Goal: Subscribe to service/newsletter

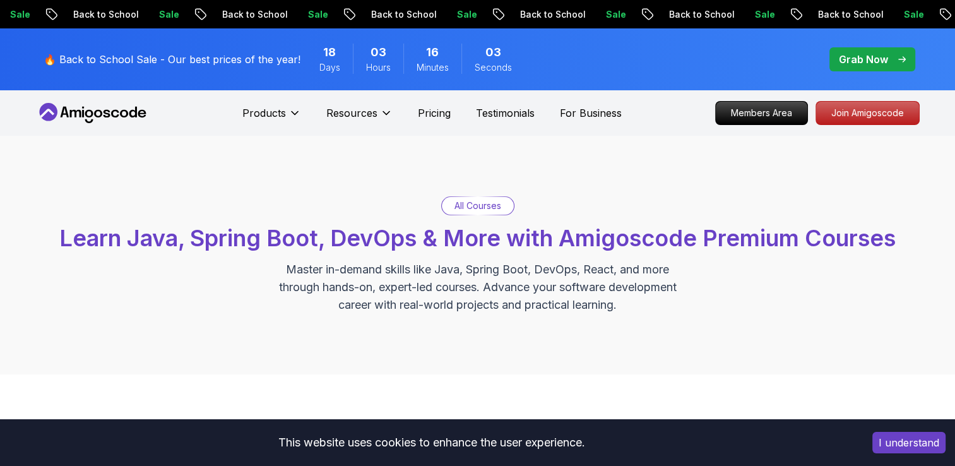
click at [111, 115] on icon at bounding box center [93, 113] width 114 height 20
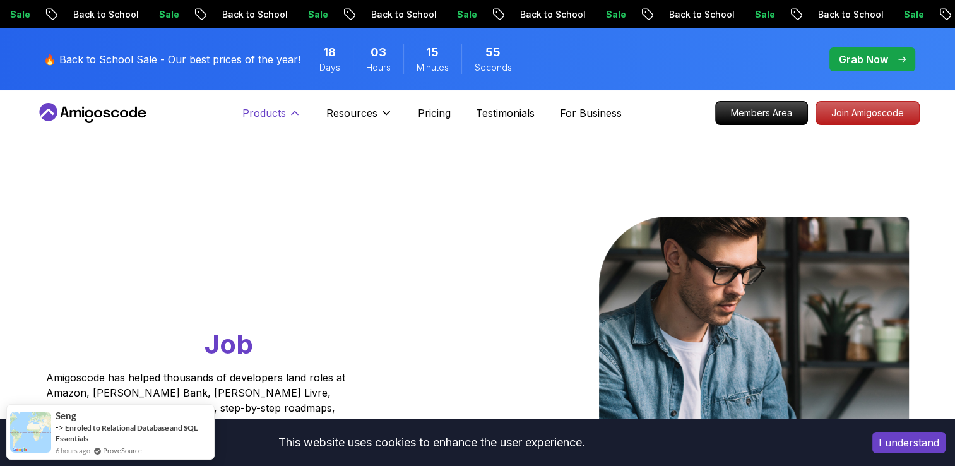
click at [283, 110] on p "Products" at bounding box center [264, 112] width 44 height 15
click at [268, 100] on div "Products Products Portfolly The one-click portfolio builder for developers Cour…" at bounding box center [271, 112] width 59 height 25
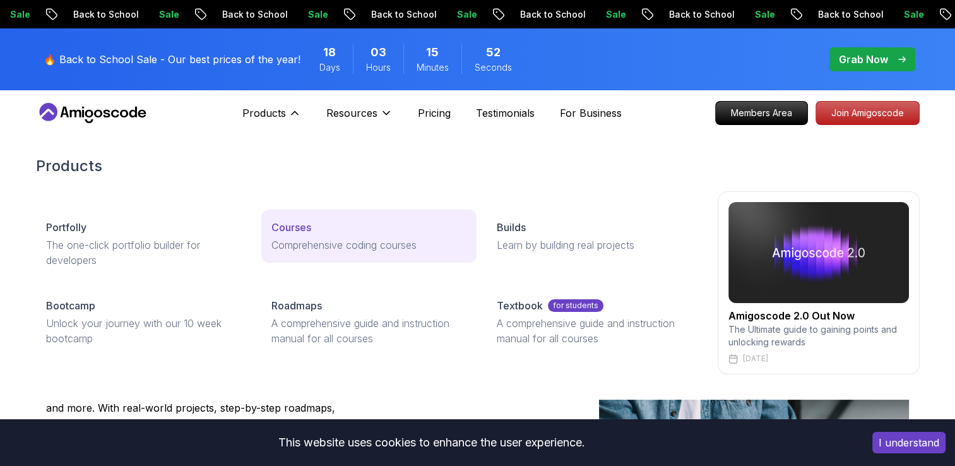
click at [280, 231] on p "Courses" at bounding box center [291, 227] width 40 height 15
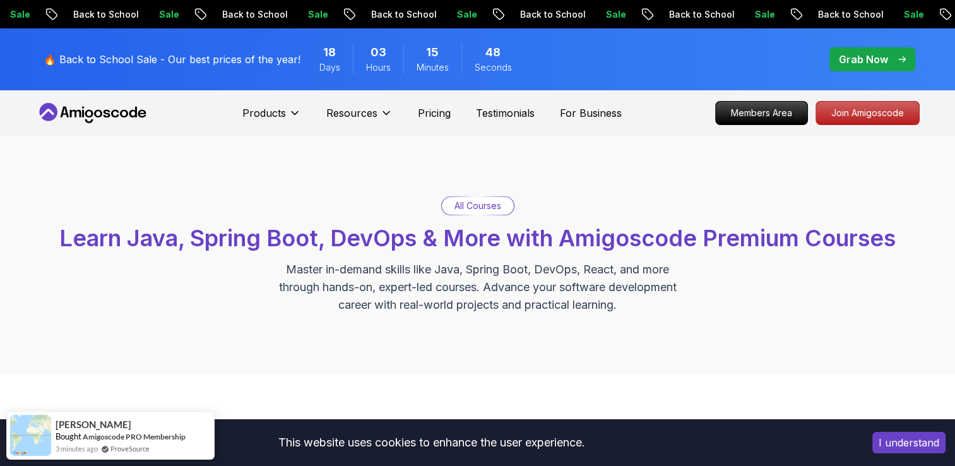
click at [465, 205] on p "All Courses" at bounding box center [477, 205] width 47 height 13
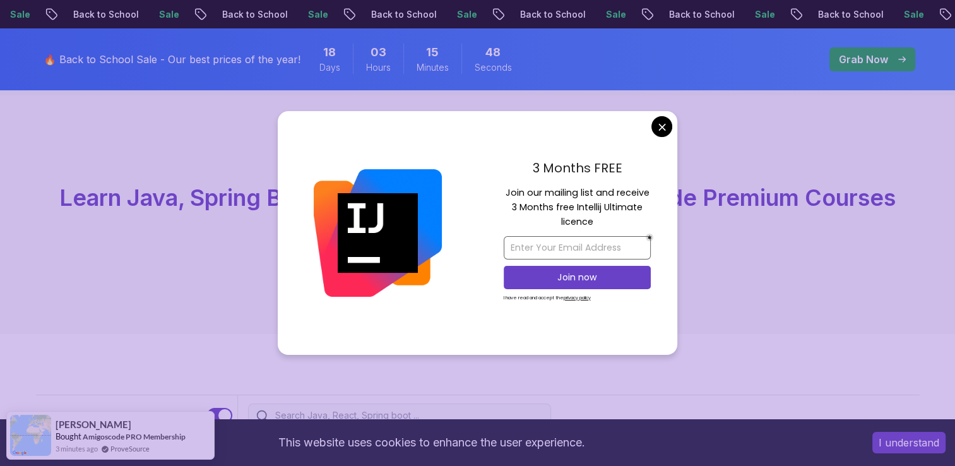
scroll to position [63, 0]
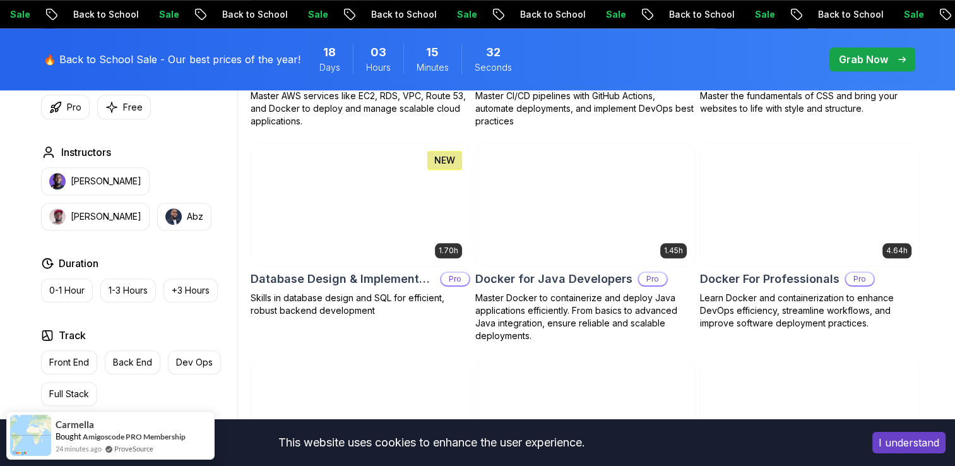
scroll to position [1199, 0]
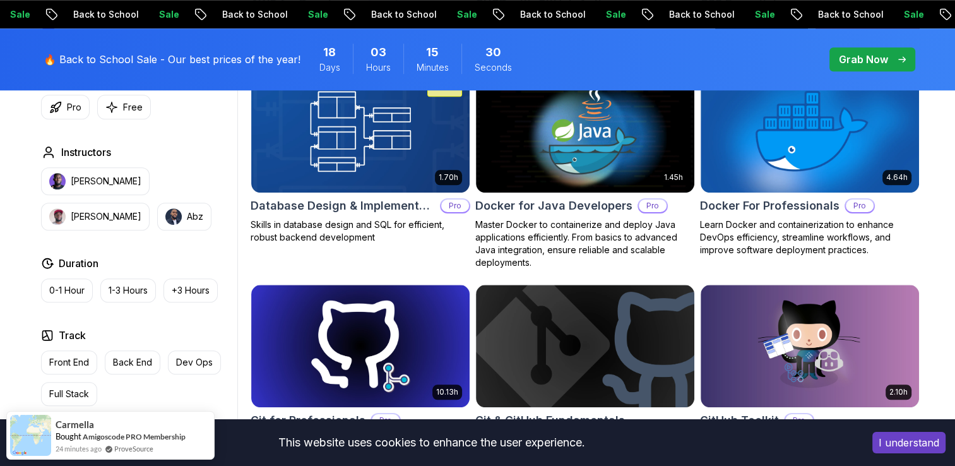
click at [855, 57] on p "Grab Now" at bounding box center [863, 59] width 49 height 15
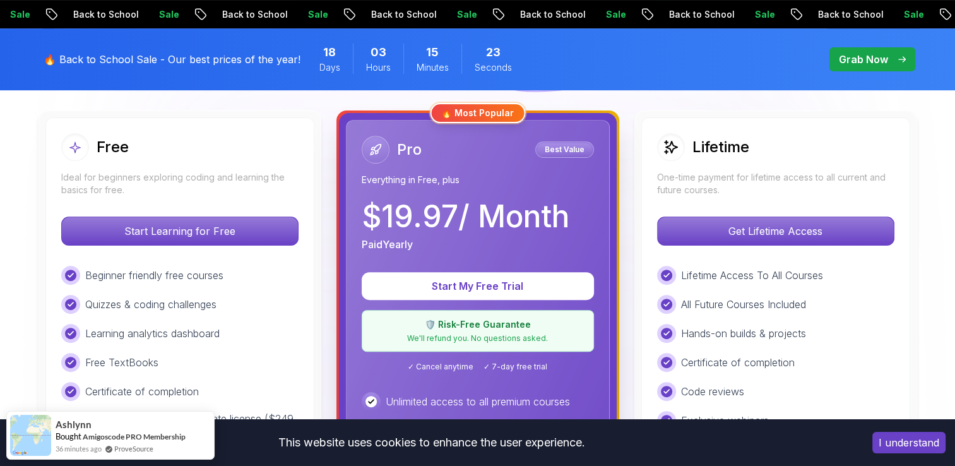
scroll to position [442, 0]
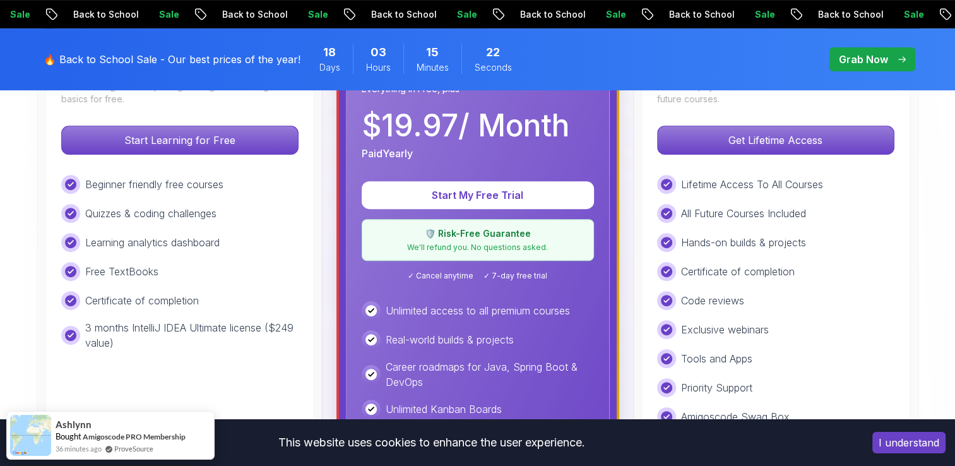
click at [199, 227] on div "Beginner friendly free courses Quizzes & coding challenges Learning analytics d…" at bounding box center [179, 262] width 237 height 175
click at [281, 252] on div "Beginner friendly free courses Quizzes & coding challenges Learning analytics d…" at bounding box center [179, 262] width 237 height 175
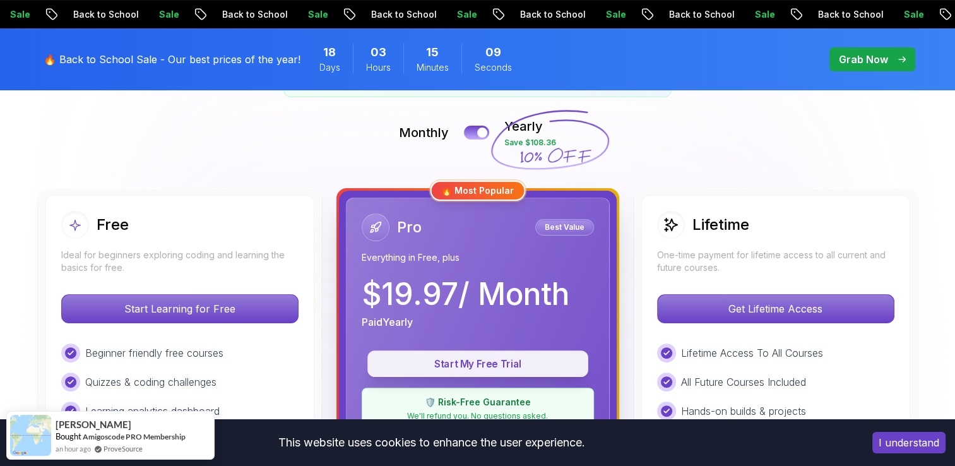
scroll to position [252, 0]
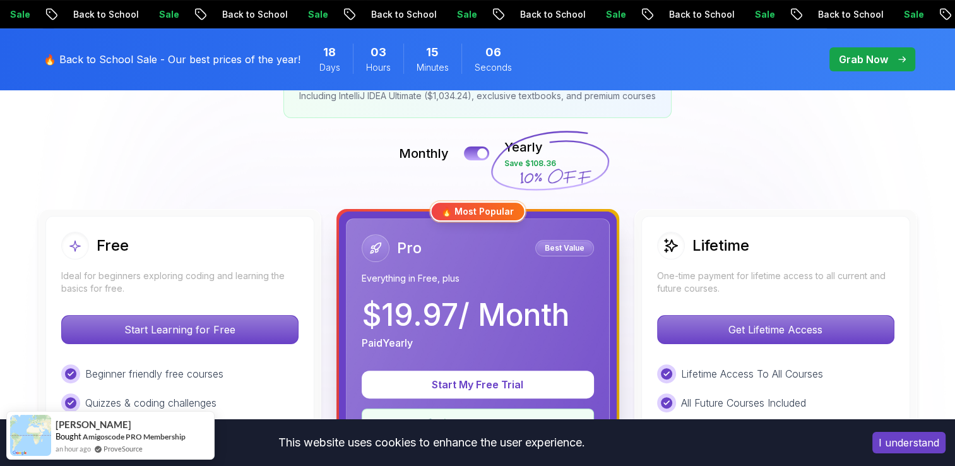
click at [566, 249] on p "Best Value" at bounding box center [564, 248] width 55 height 13
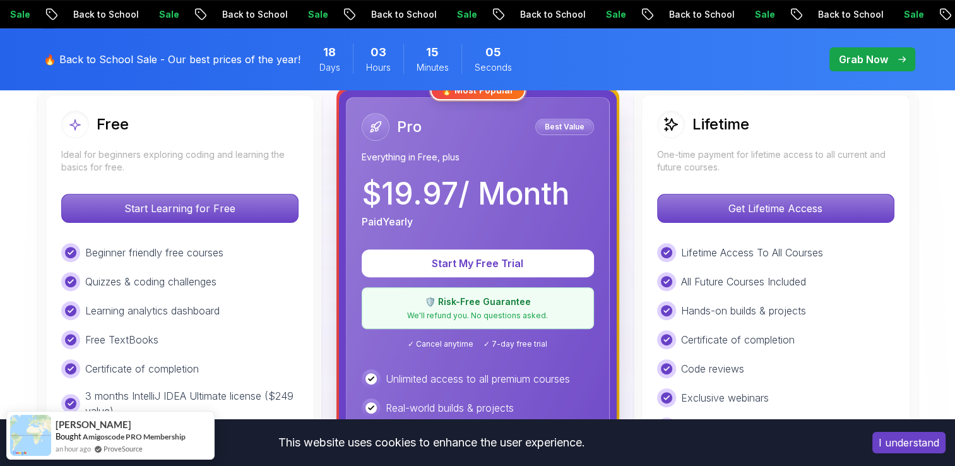
scroll to position [379, 0]
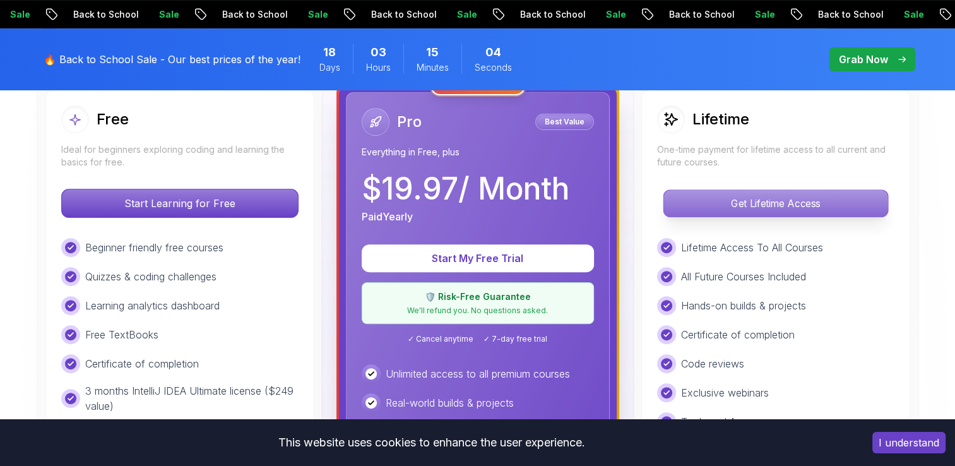
click at [798, 201] on p "Get Lifetime Access" at bounding box center [775, 203] width 224 height 27
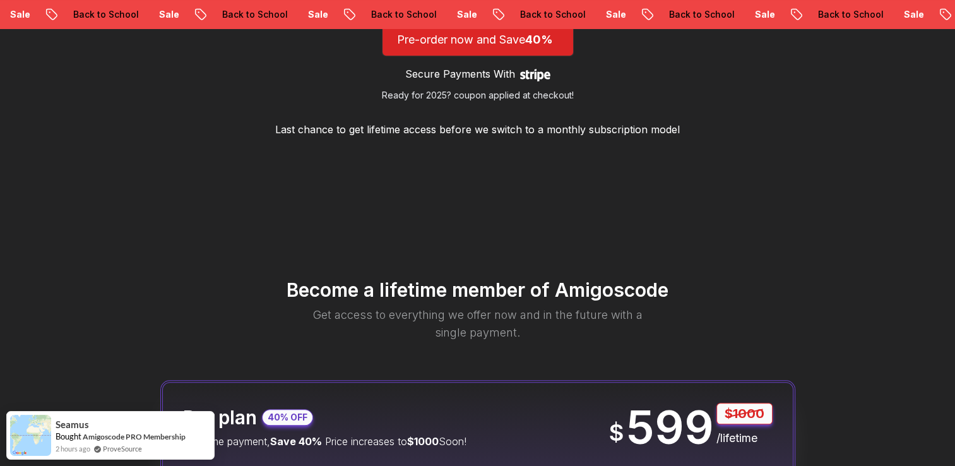
scroll to position [1136, 0]
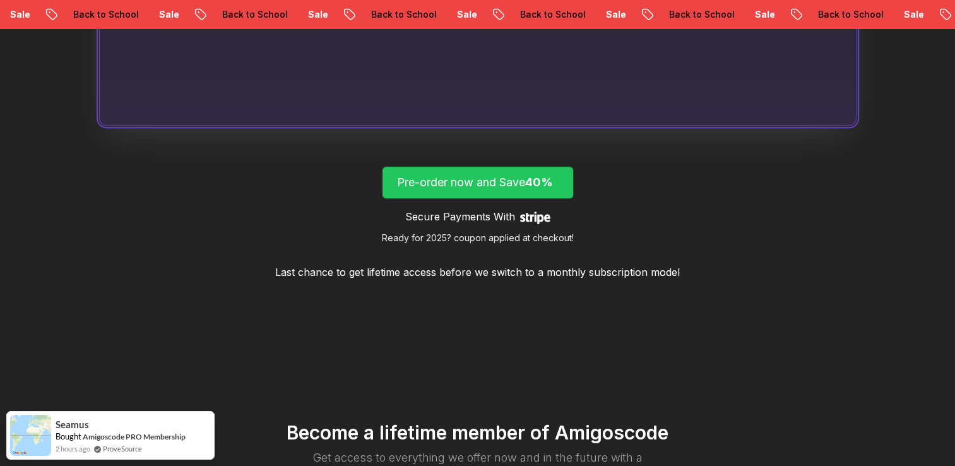
click at [536, 177] on span "40%" at bounding box center [539, 181] width 28 height 13
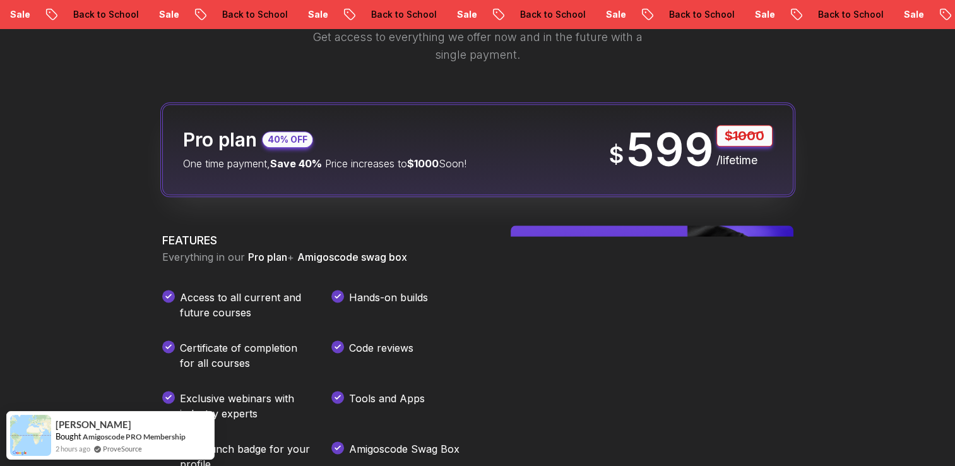
scroll to position [1548, 0]
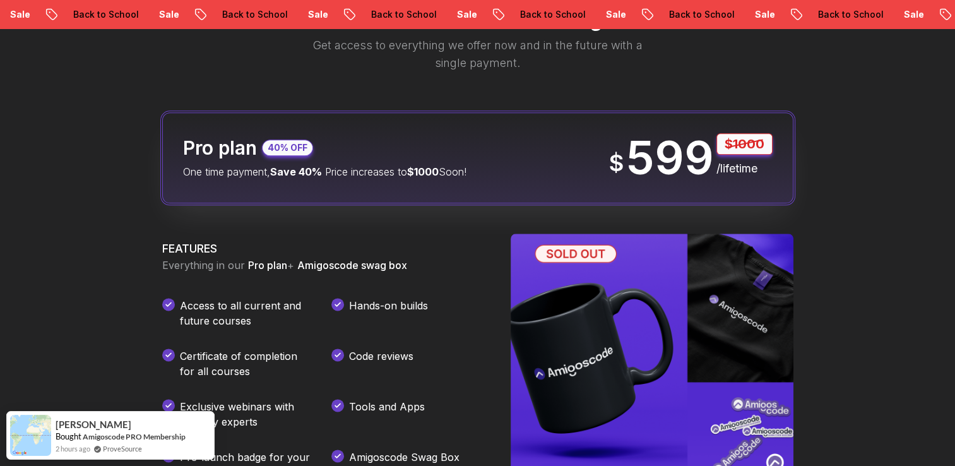
click at [466, 148] on div "Pro plan 40% OFF One time payment, Save 40% Price increases to $1000 Soon!" at bounding box center [324, 157] width 283 height 43
click at [701, 165] on p "599" at bounding box center [670, 157] width 88 height 45
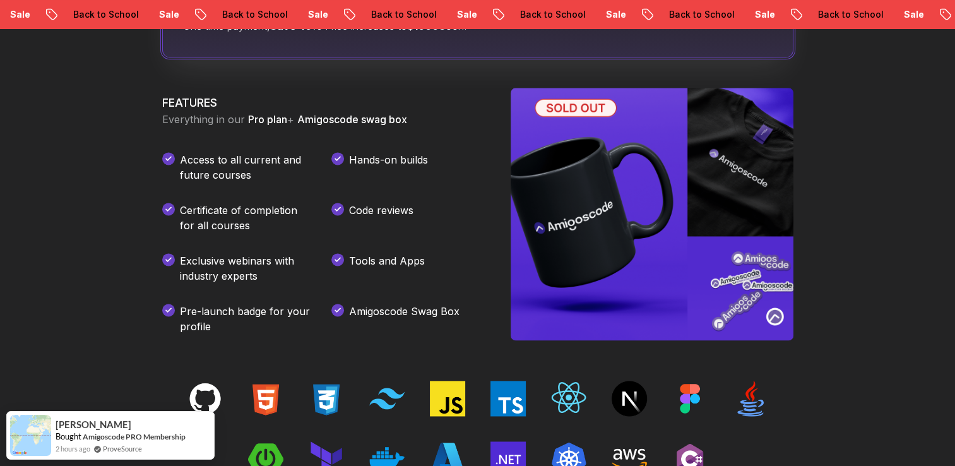
scroll to position [1864, 0]
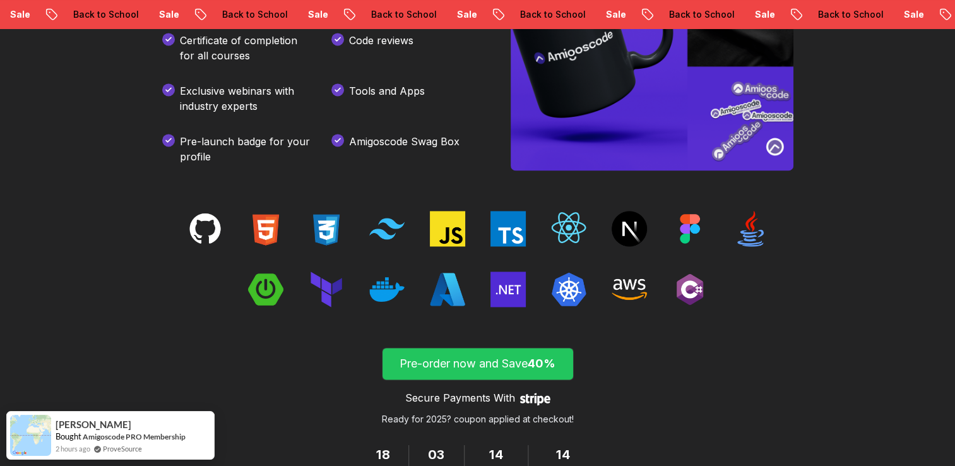
click at [506, 350] on span "submit" at bounding box center [477, 364] width 191 height 32
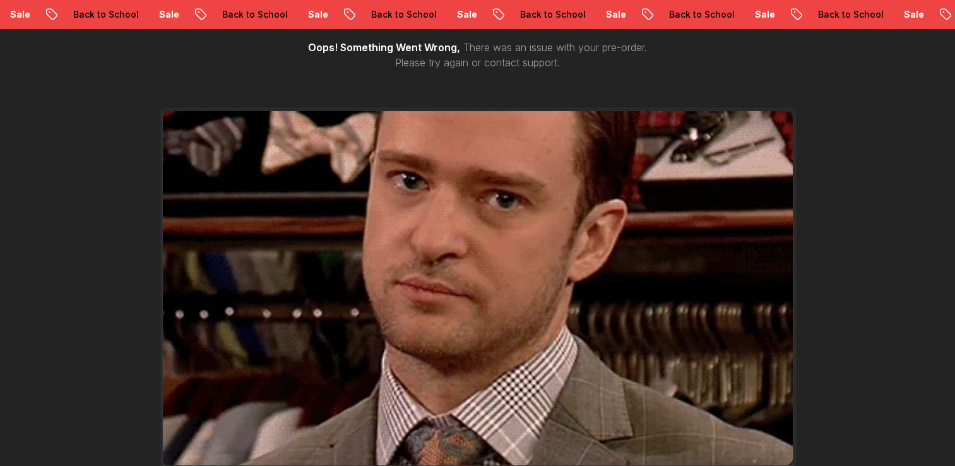
scroll to position [189, 0]
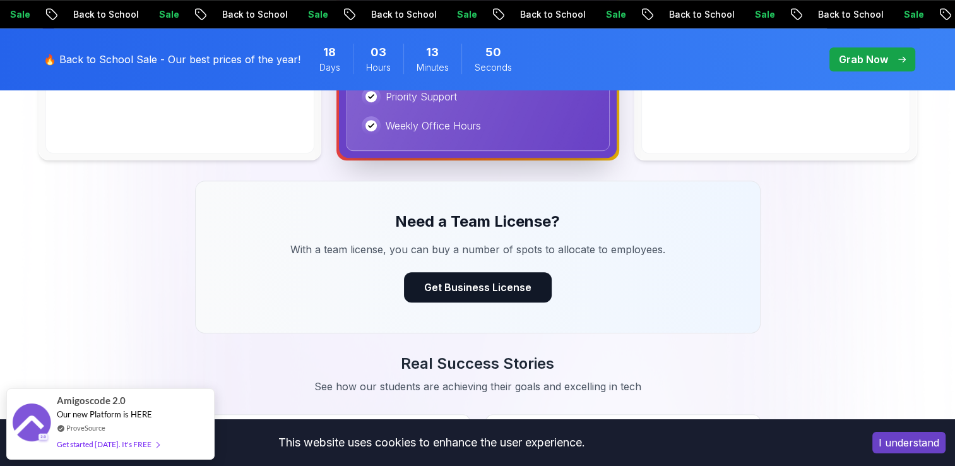
click at [198, 314] on div "Pricing Unlimited Learning with One Subscription Choose the plan that fits your…" at bounding box center [478, 38] width 884 height 1443
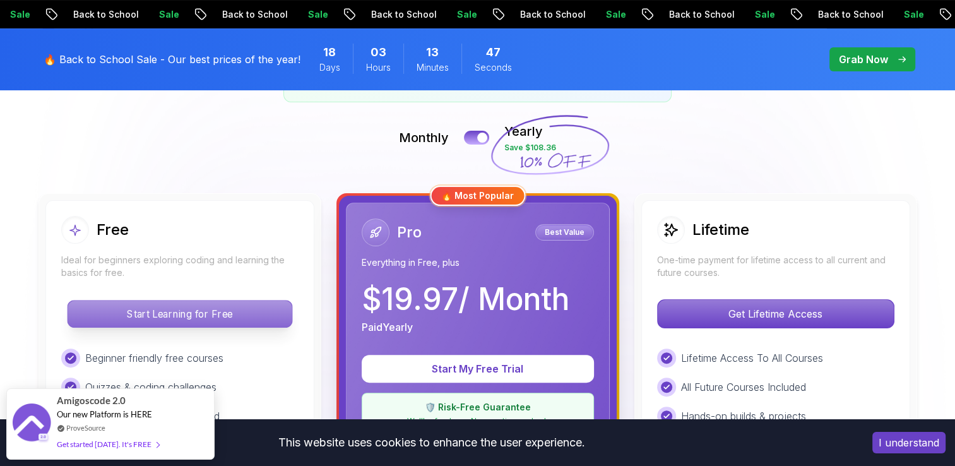
click at [198, 314] on p "Start Learning for Free" at bounding box center [180, 313] width 224 height 27
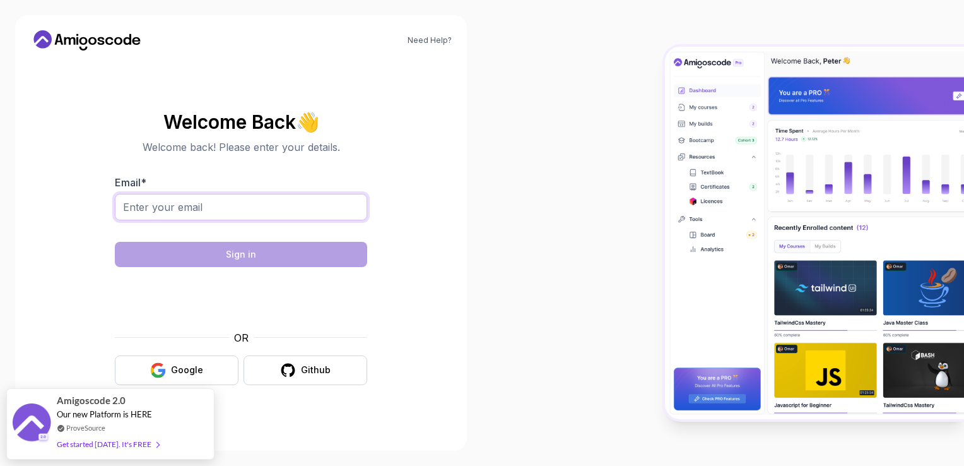
click at [240, 205] on input "Email *" at bounding box center [241, 207] width 252 height 27
click at [49, 299] on section "Welcome Back 👋 Welcome back! Please enter your details. Email * Sign in OR Goog…" at bounding box center [241, 248] width 422 height 299
click at [159, 373] on icon "button" at bounding box center [158, 370] width 16 height 16
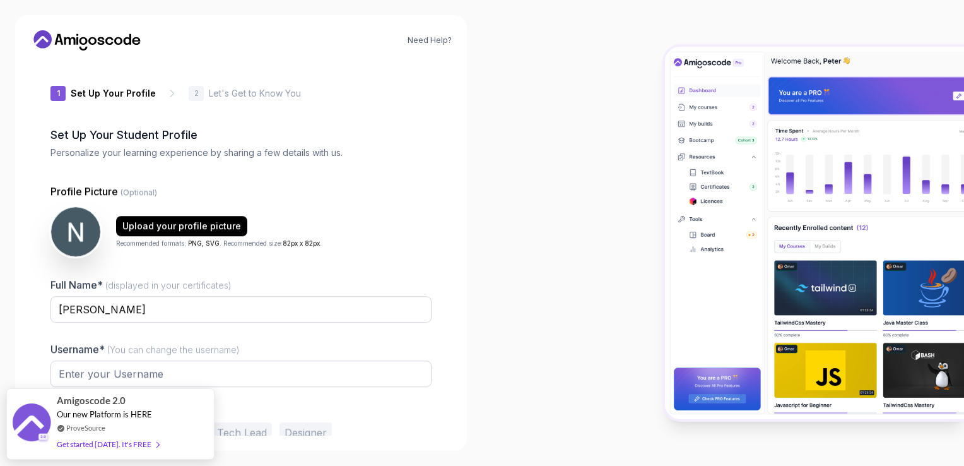
type input "luckyhummingbird24347"
click at [122, 438] on div "Get started [DATE]. It's FREE" at bounding box center [108, 437] width 102 height 15
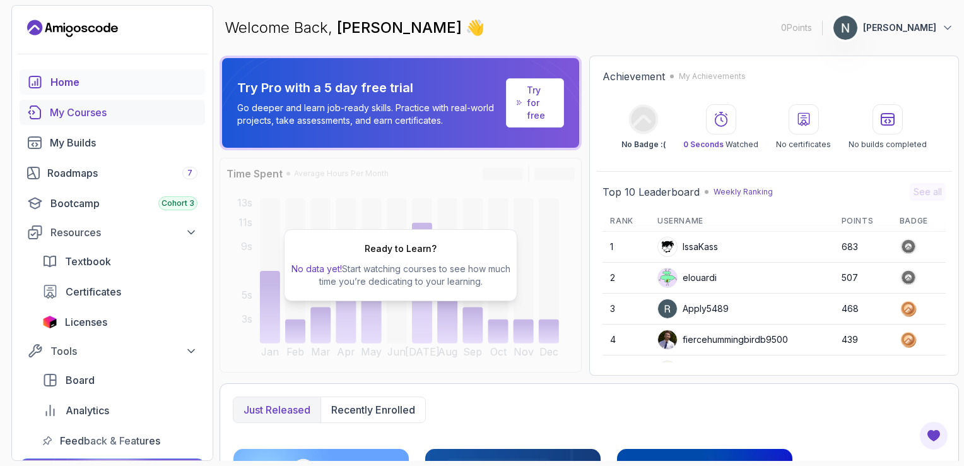
click at [91, 109] on div "My Courses" at bounding box center [124, 112] width 148 height 15
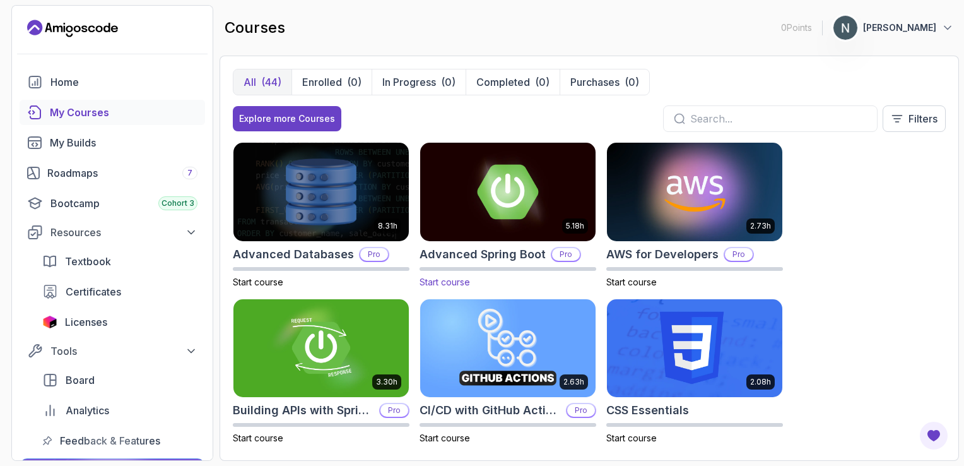
click at [554, 191] on img at bounding box center [508, 191] width 184 height 103
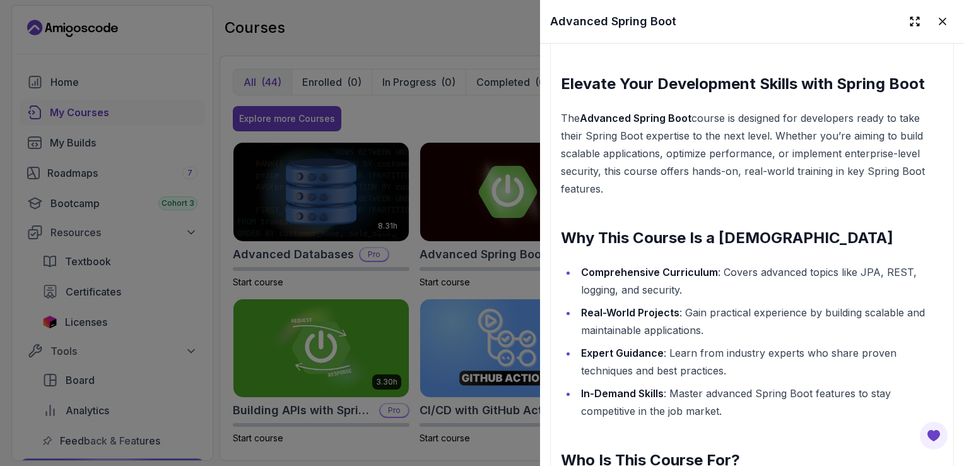
scroll to position [1325, 0]
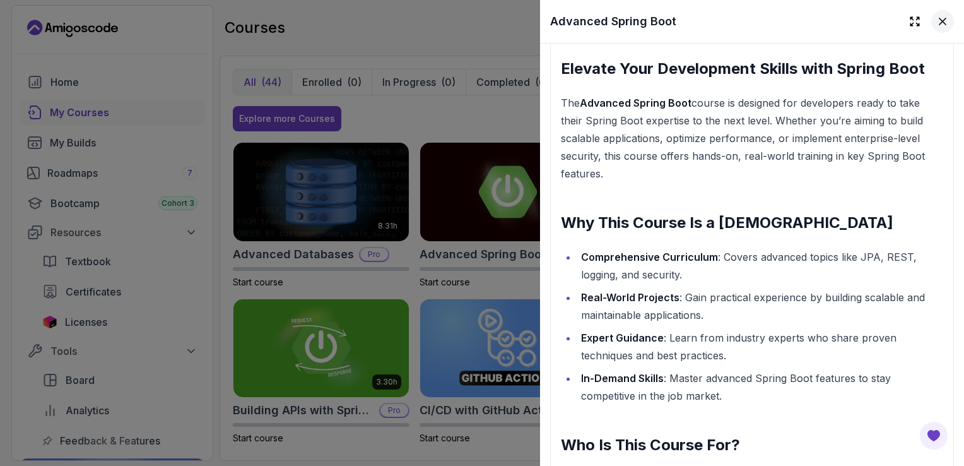
click at [940, 23] on button at bounding box center [943, 21] width 23 height 23
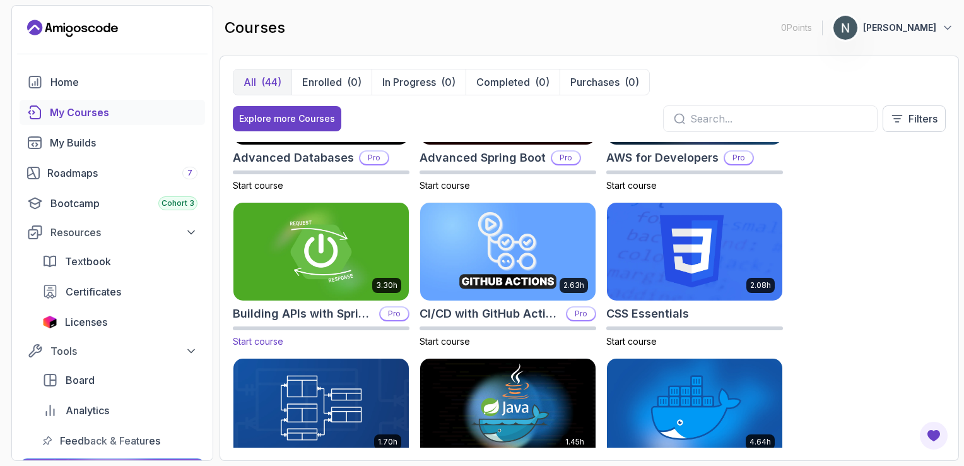
scroll to position [126, 0]
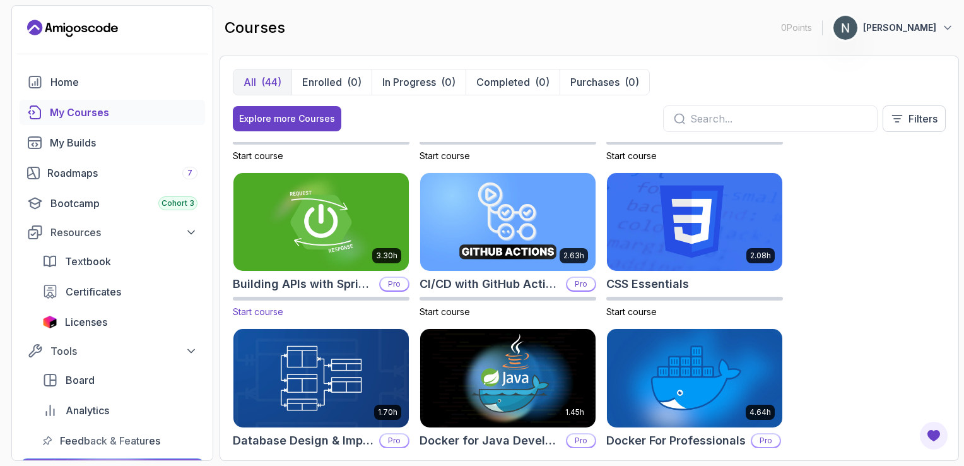
click at [319, 240] on img at bounding box center [321, 221] width 184 height 103
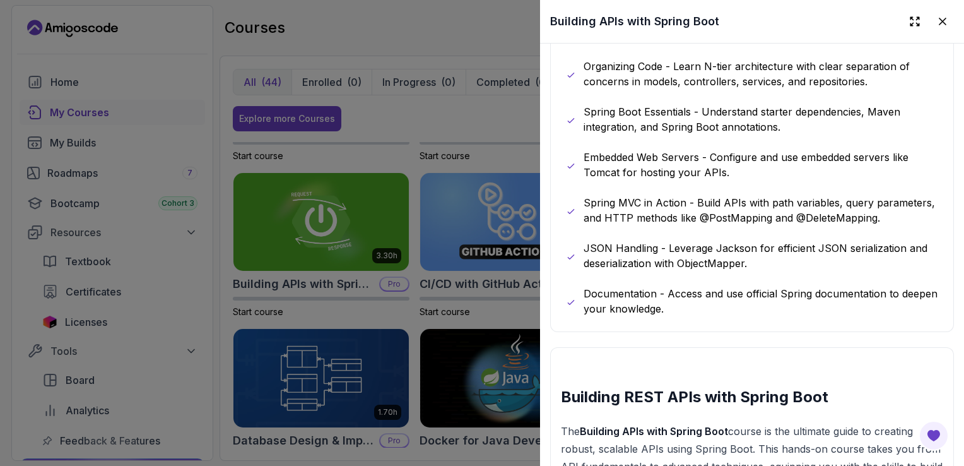
scroll to position [821, 0]
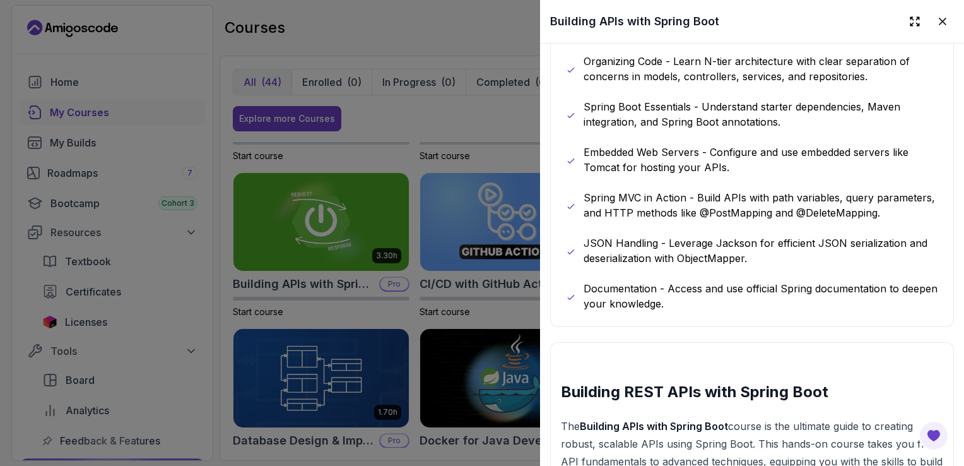
click at [379, 309] on div at bounding box center [482, 233] width 964 height 466
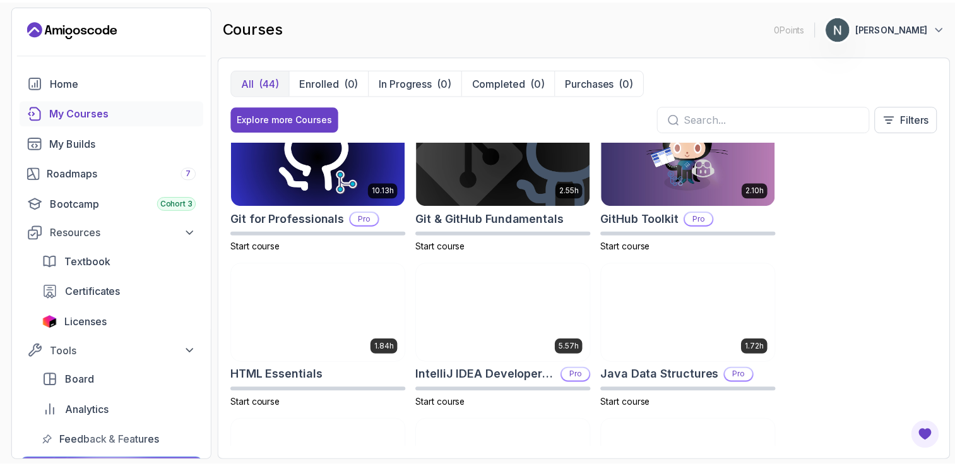
scroll to position [505, 0]
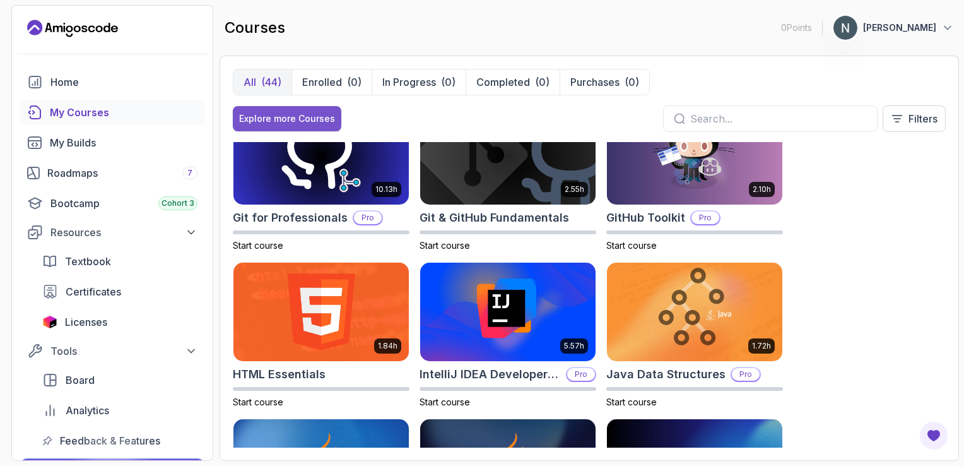
click at [305, 119] on div "Explore more Courses" at bounding box center [287, 118] width 96 height 13
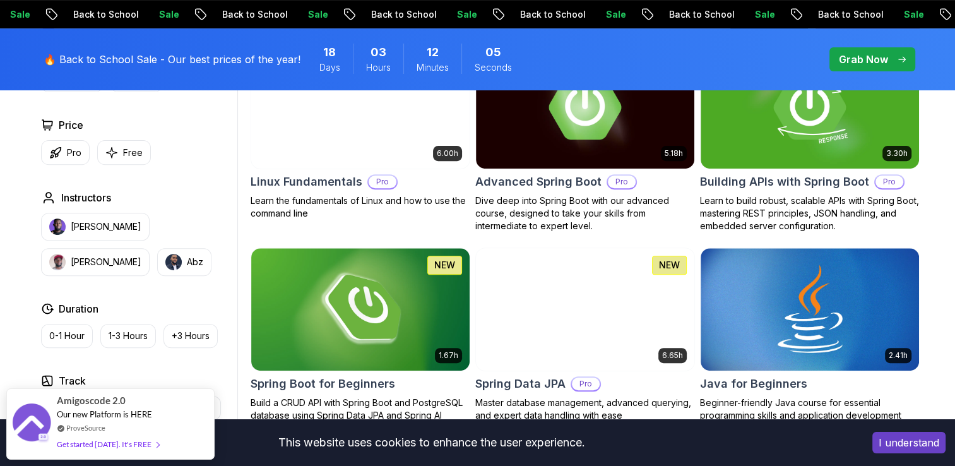
scroll to position [442, 0]
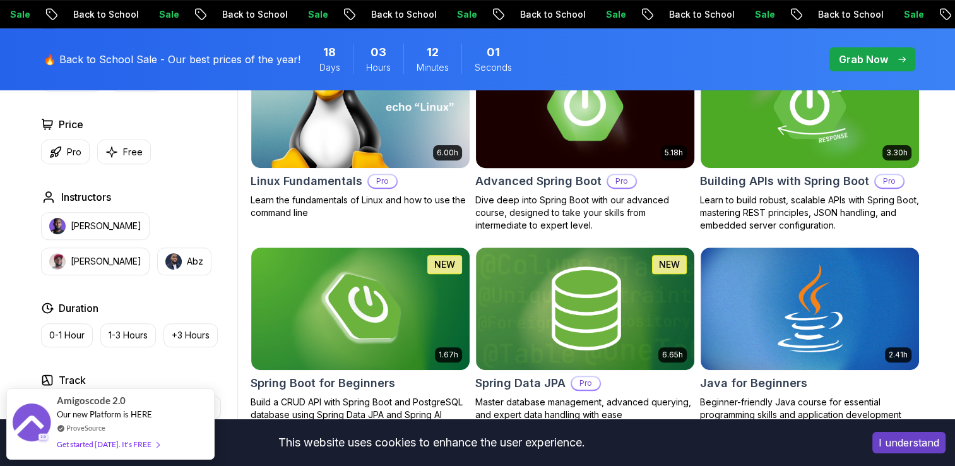
click at [627, 179] on p "Pro" at bounding box center [622, 181] width 28 height 13
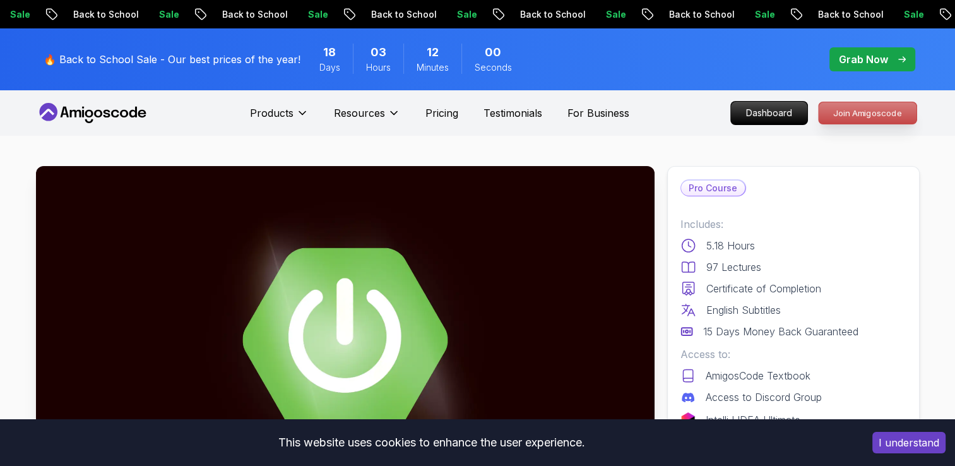
click at [880, 110] on p "Join Amigoscode" at bounding box center [868, 112] width 98 height 21
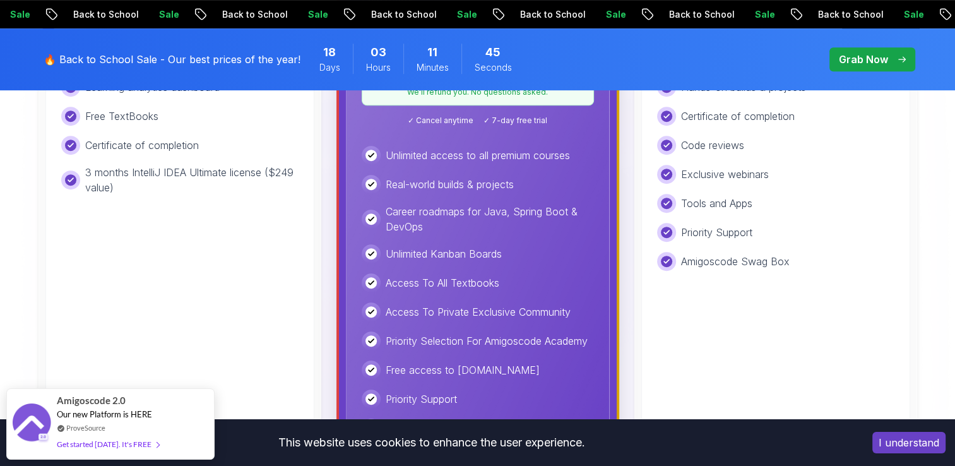
scroll to position [442, 0]
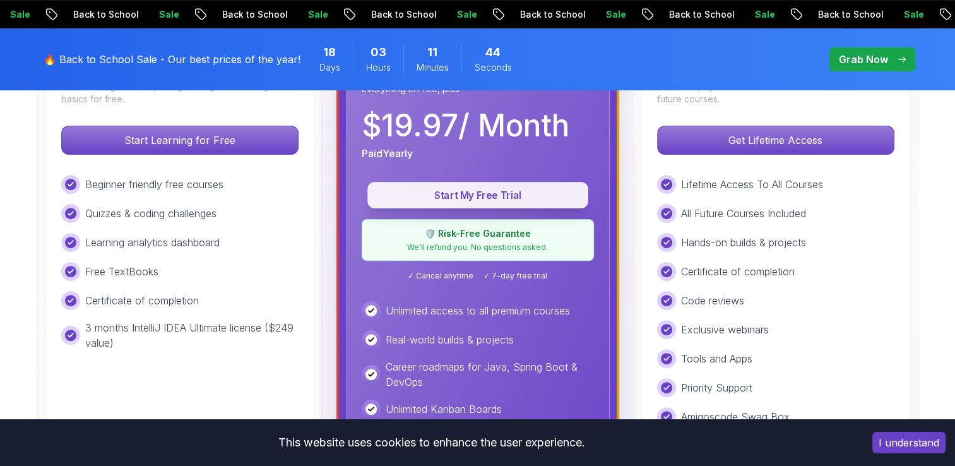
click at [458, 188] on p "Start My Free Trial" at bounding box center [478, 195] width 192 height 15
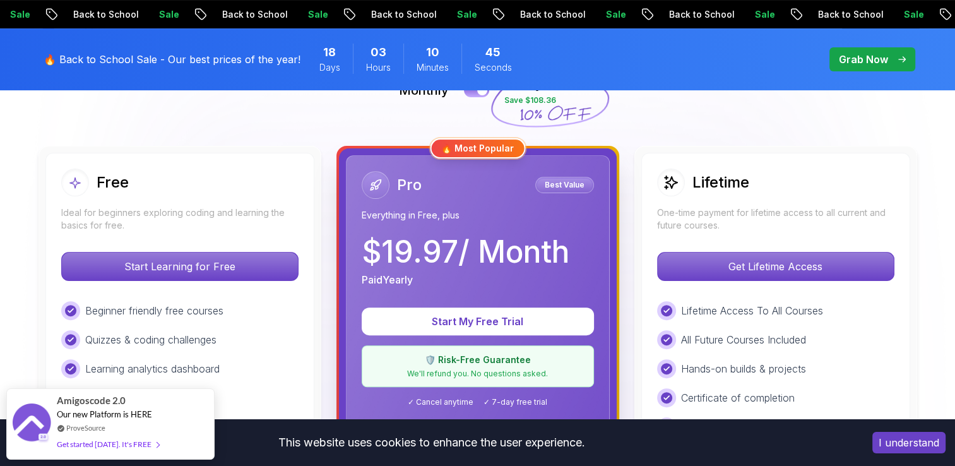
scroll to position [379, 0]
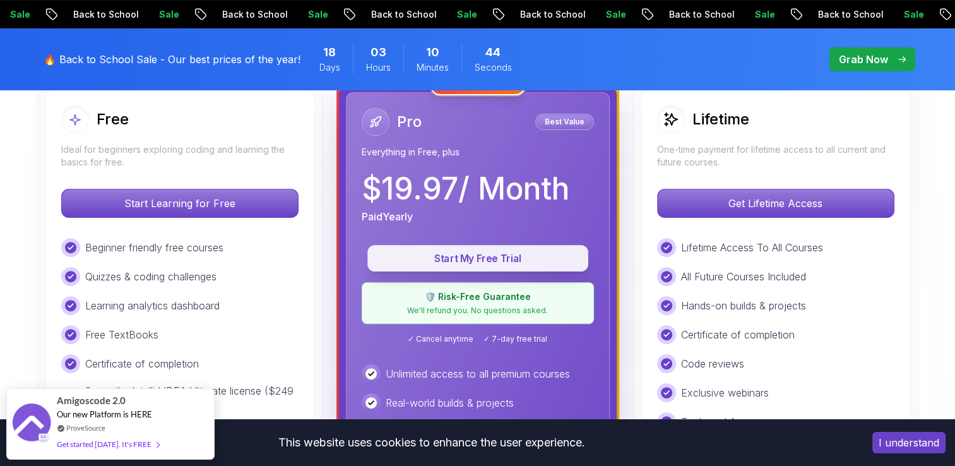
click at [499, 256] on p "Start My Free Trial" at bounding box center [478, 258] width 192 height 15
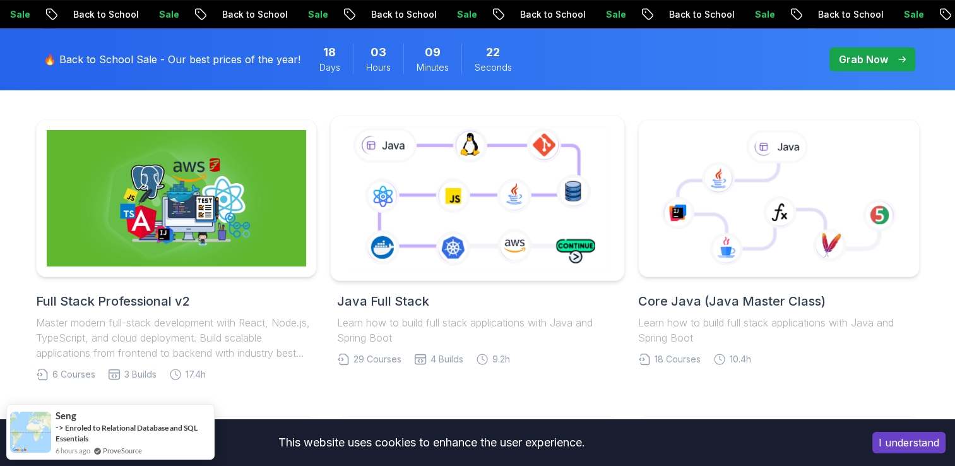
click at [480, 211] on icon at bounding box center [477, 198] width 267 height 148
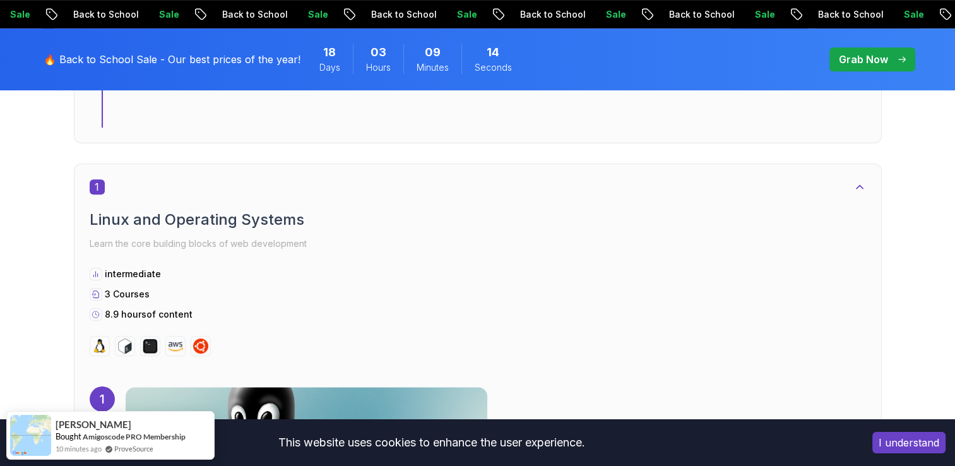
scroll to position [694, 0]
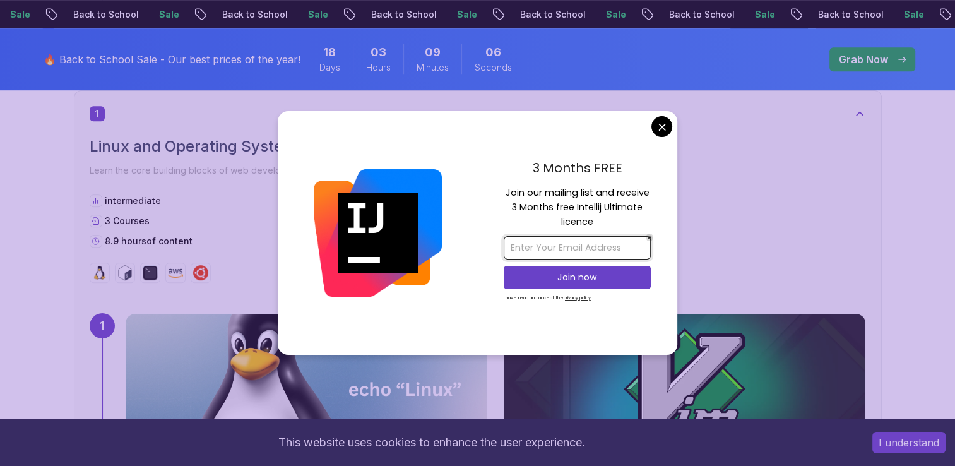
click at [602, 247] on input "email" at bounding box center [577, 247] width 147 height 23
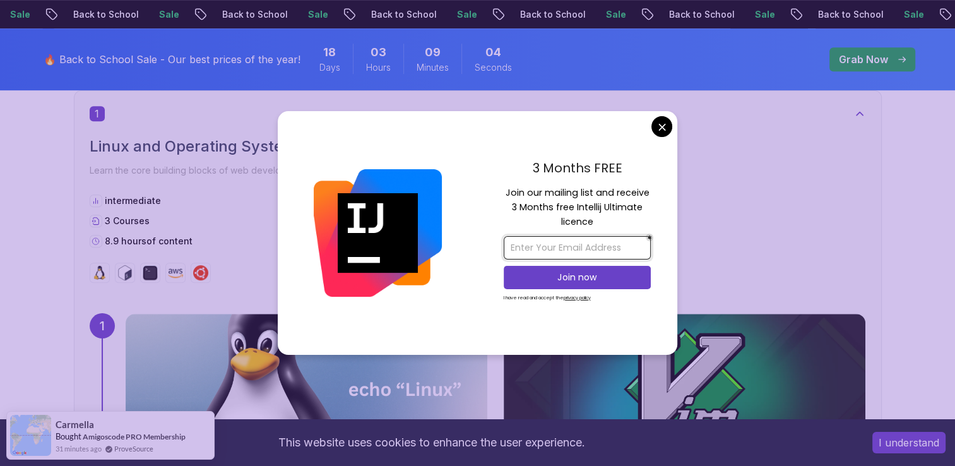
type input "[EMAIL_ADDRESS][DOMAIN_NAME]"
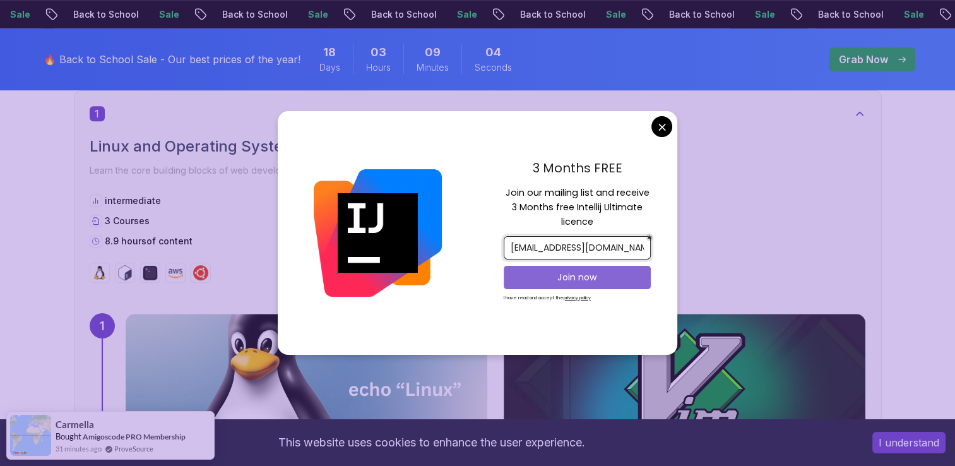
click at [571, 271] on p "Join now" at bounding box center [577, 277] width 119 height 13
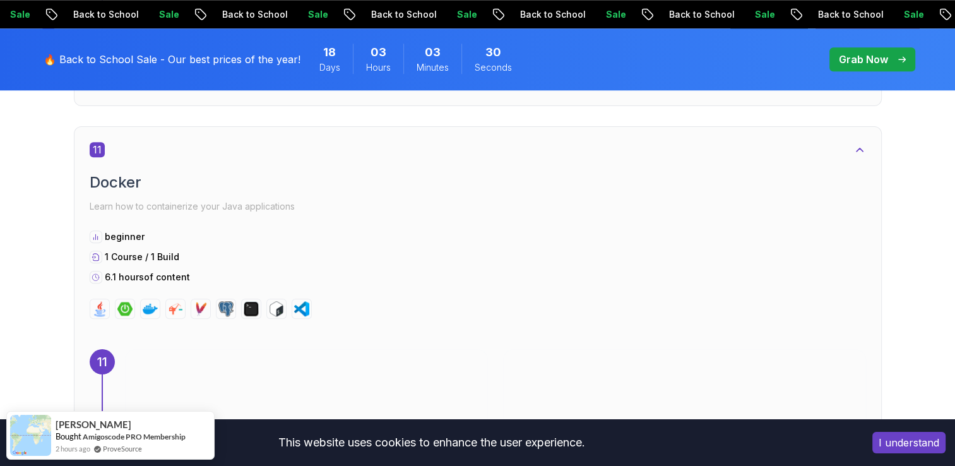
scroll to position [6059, 0]
